Goal: Unclear

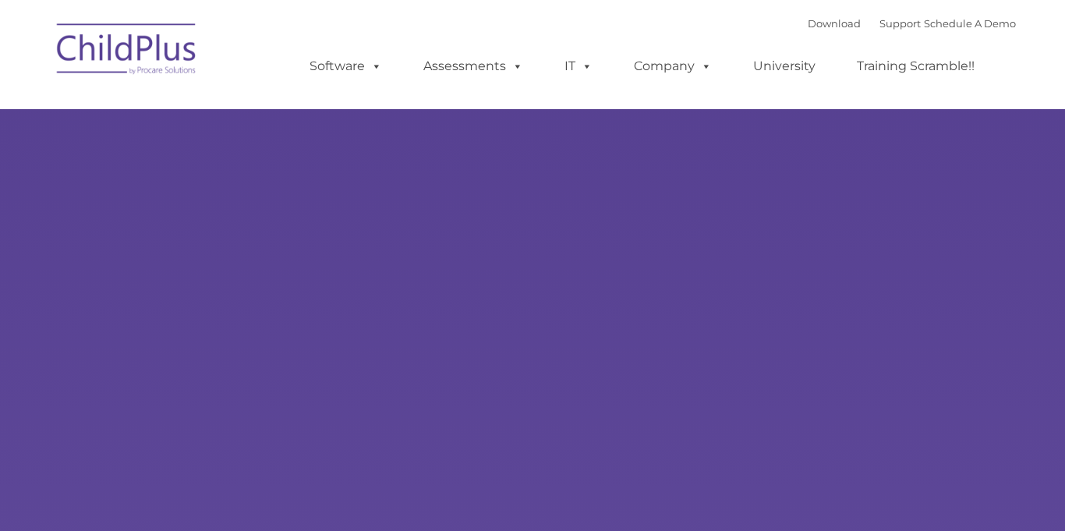
type input ""
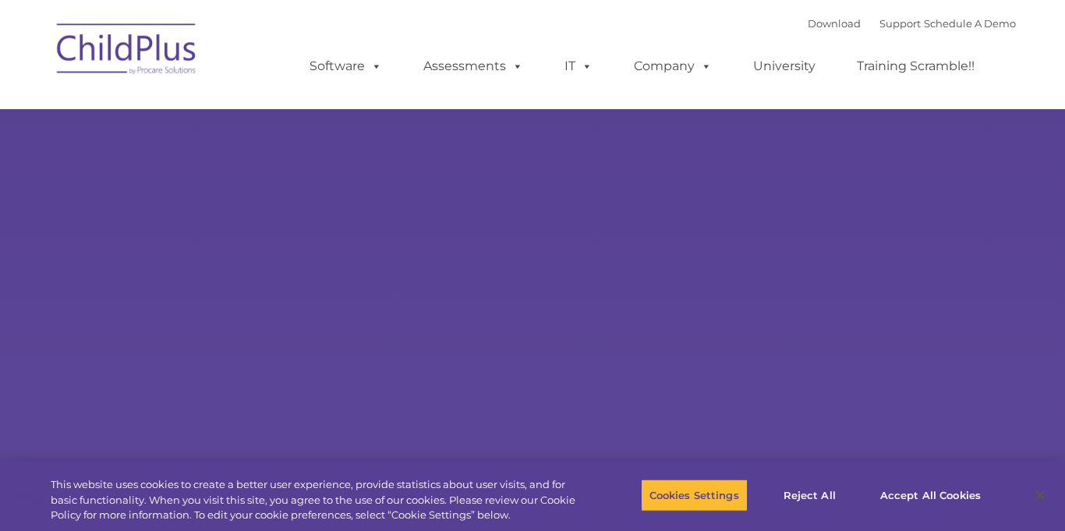
select select "MEDIUM"
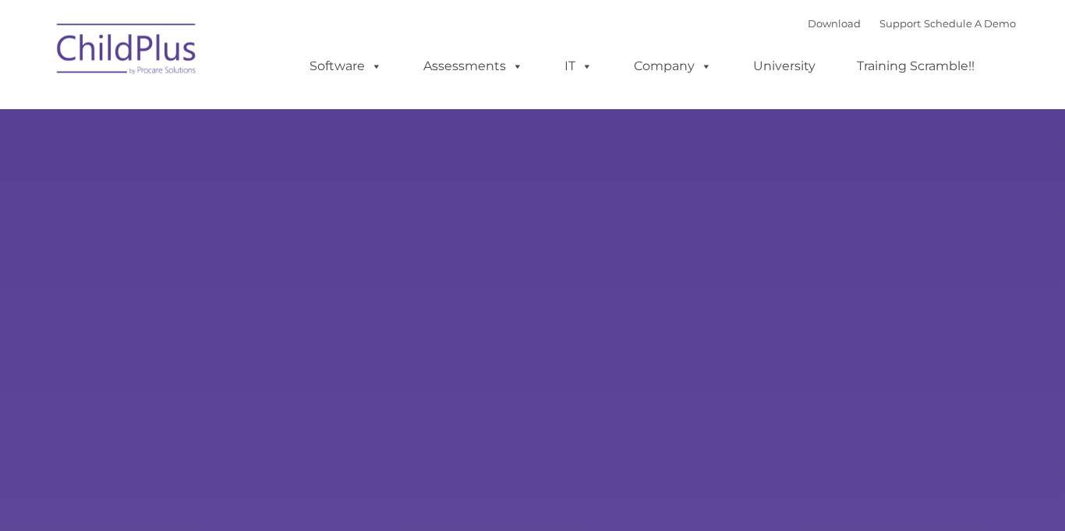
type input ""
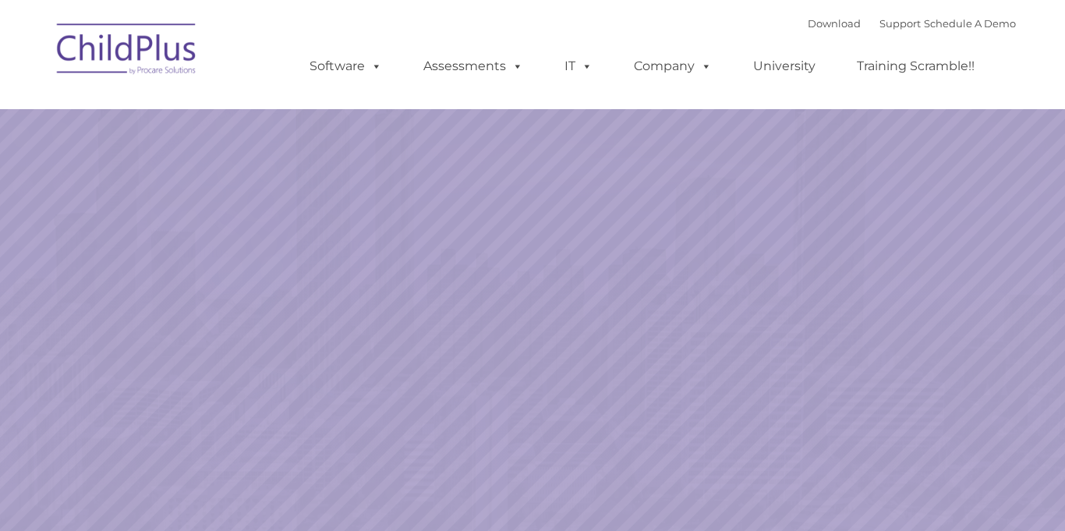
select select "MEDIUM"
